Goal: Task Accomplishment & Management: Manage account settings

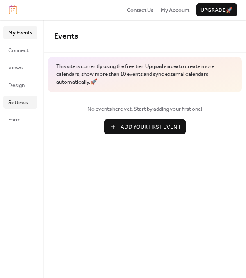
click at [25, 100] on span "Settings" at bounding box center [18, 102] width 20 height 8
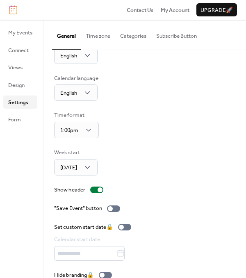
scroll to position [39, 0]
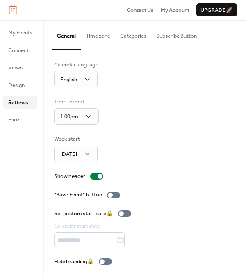
click at [218, 14] on span "Upgrade 🚀" at bounding box center [216, 10] width 32 height 8
click at [21, 66] on span "Views" at bounding box center [15, 68] width 14 height 8
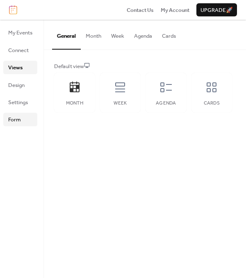
click at [16, 119] on span "Form" at bounding box center [14, 120] width 13 height 8
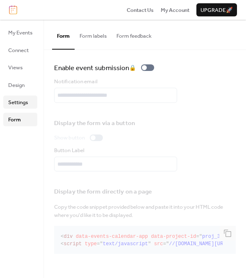
click at [18, 103] on span "Settings" at bounding box center [18, 102] width 20 height 8
